Goal: Find specific page/section: Find specific page/section

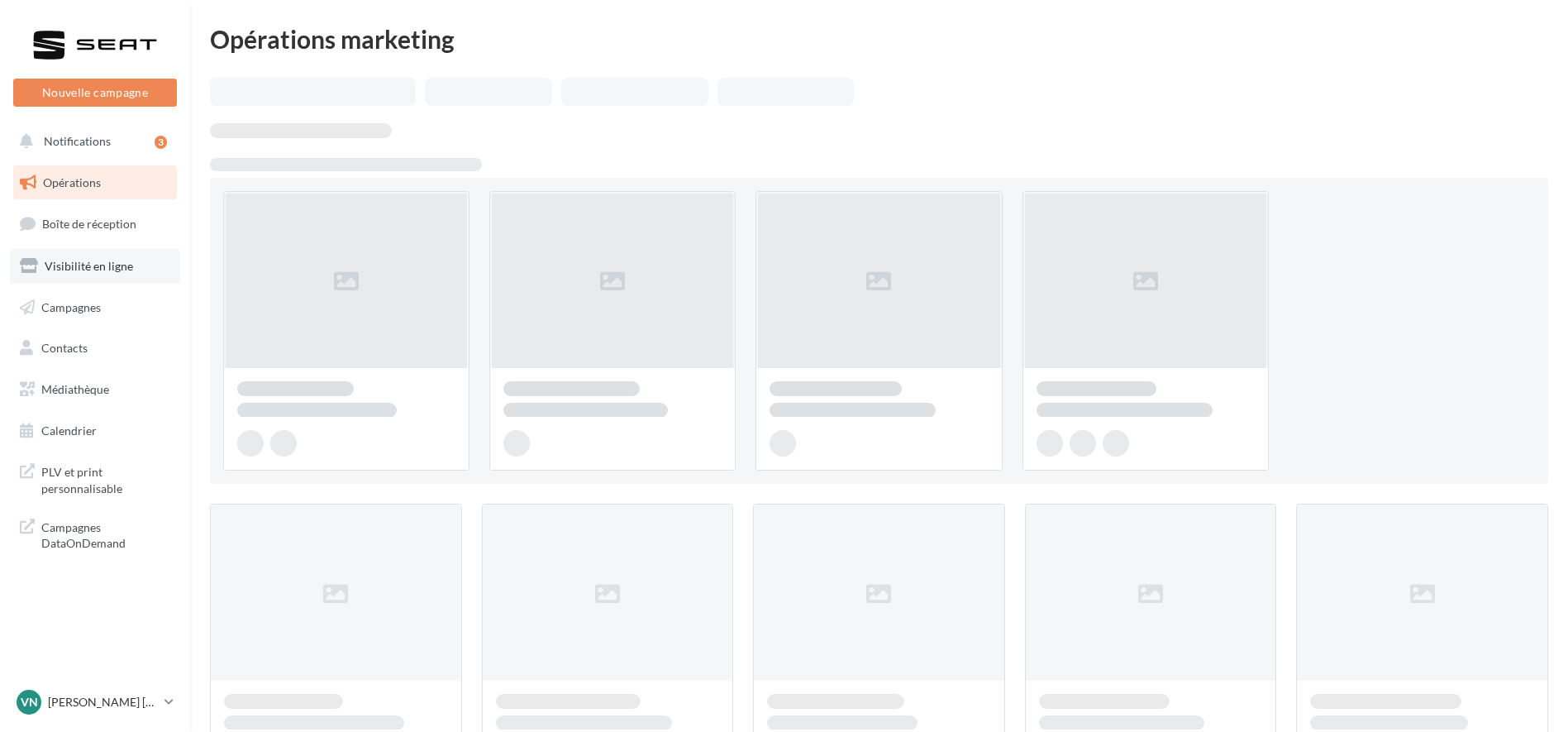
click at [98, 265] on span "Visibilité en ligne" at bounding box center [89, 266] width 89 height 14
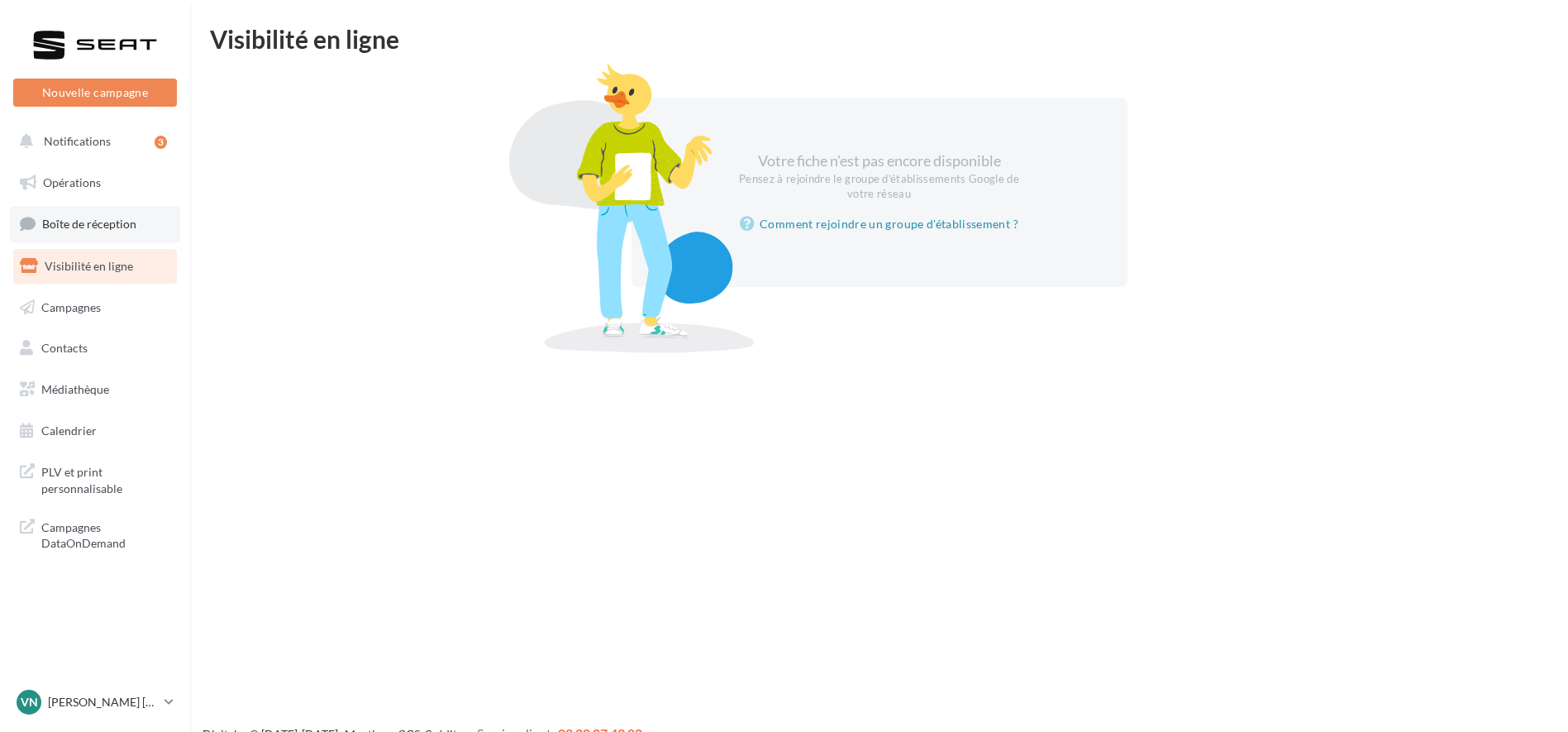
click at [79, 232] on link "Boîte de réception" at bounding box center [95, 224] width 170 height 36
